Goal: Task Accomplishment & Management: Manage account settings

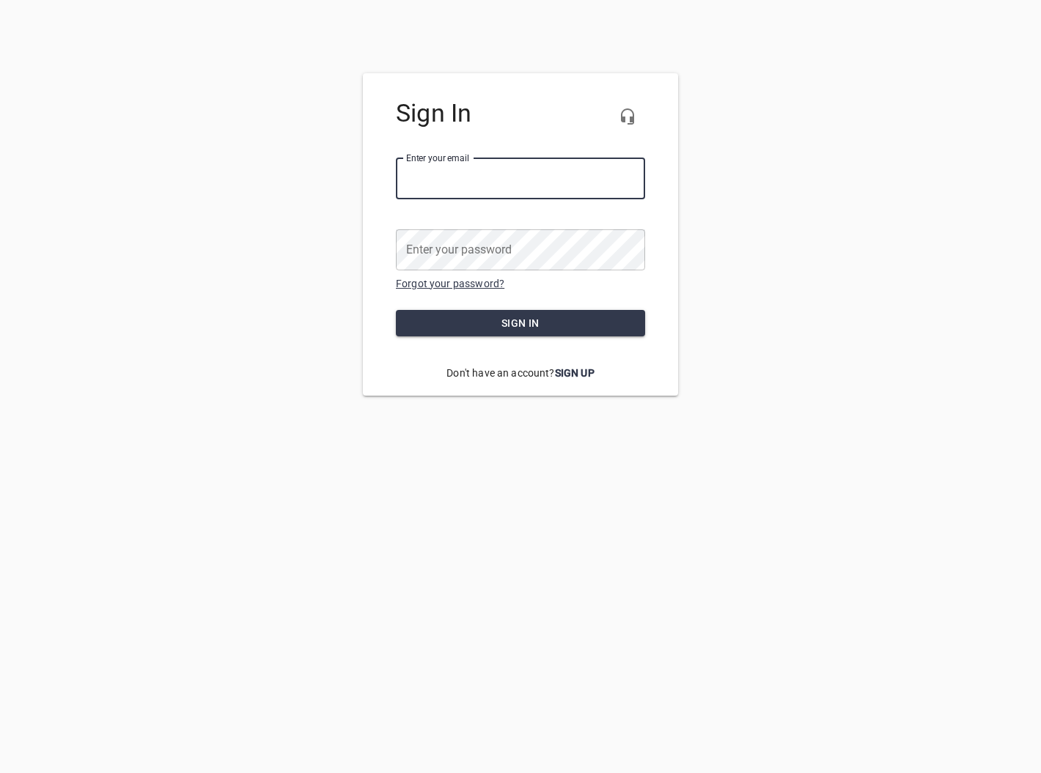
click at [458, 284] on link "Forgot your password?" at bounding box center [450, 284] width 108 height 12
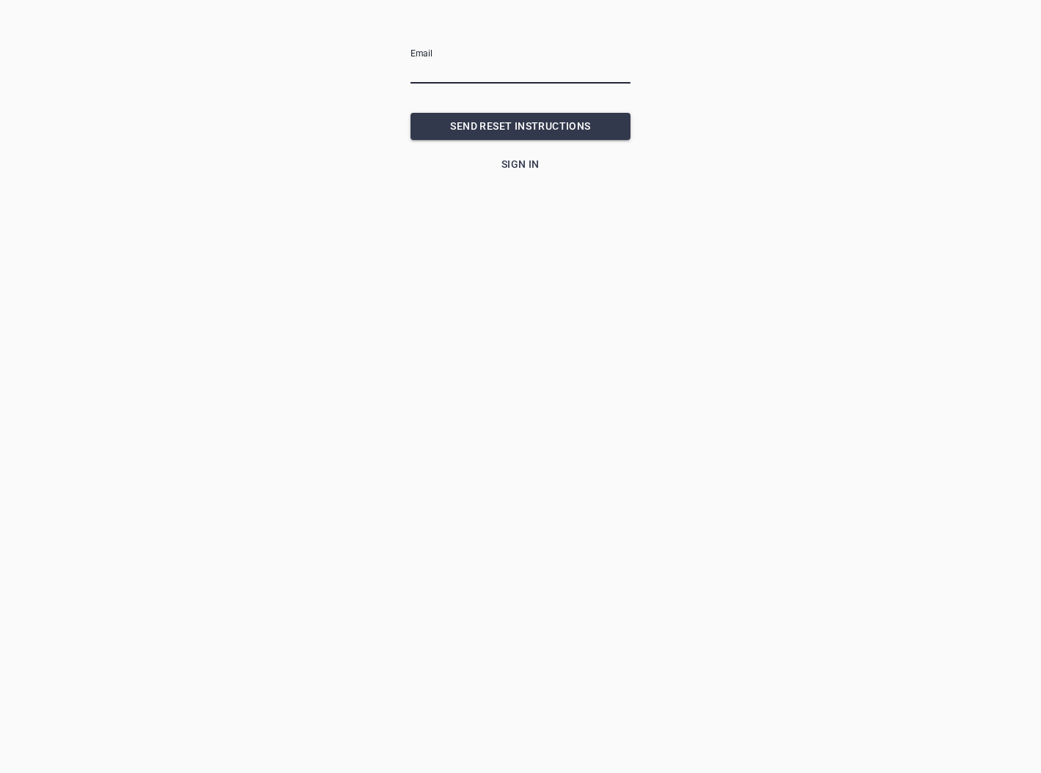
click at [459, 74] on input "email" at bounding box center [520, 71] width 220 height 23
type input "[EMAIL_ADDRESS][DOMAIN_NAME]"
click at [520, 126] on button "SEND RESET INSTRUCTIONS" at bounding box center [520, 126] width 220 height 27
